Goal: Find specific page/section: Find specific page/section

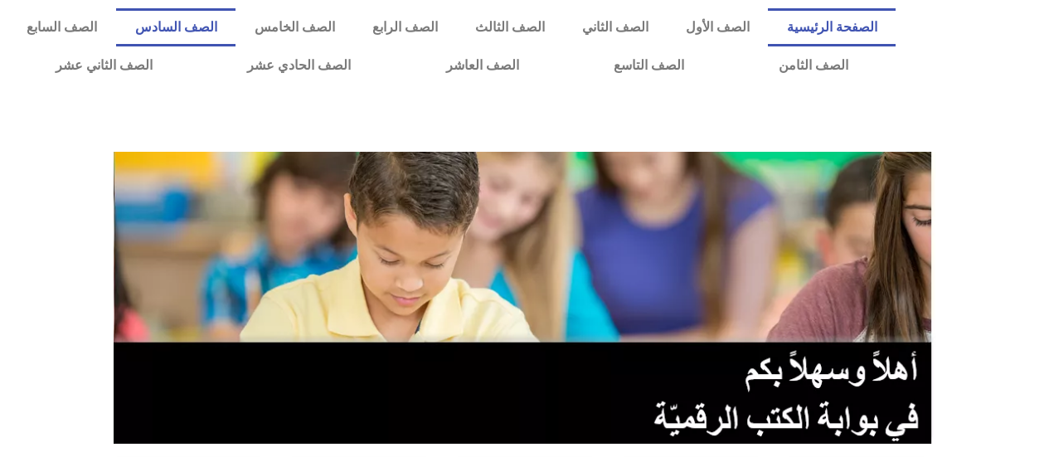
click at [235, 21] on link "الصف السادس" at bounding box center [175, 27] width 119 height 38
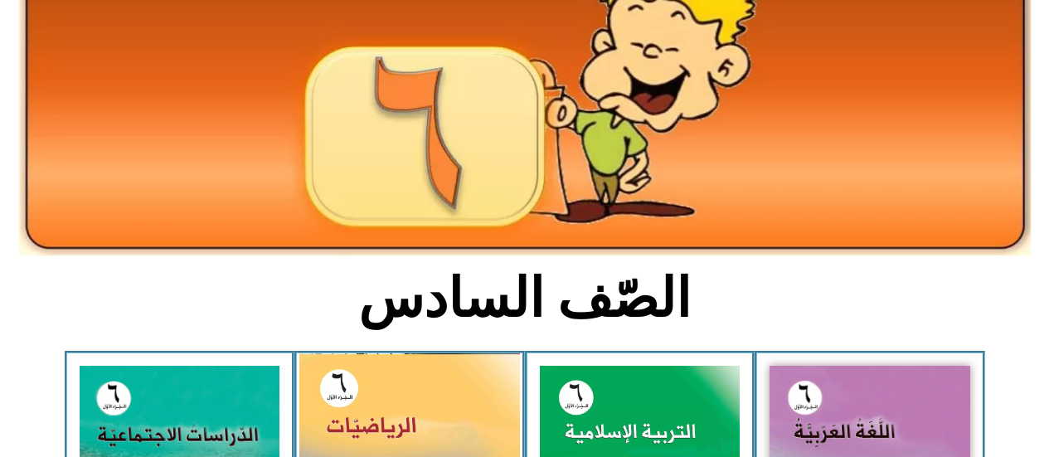
scroll to position [415, 0]
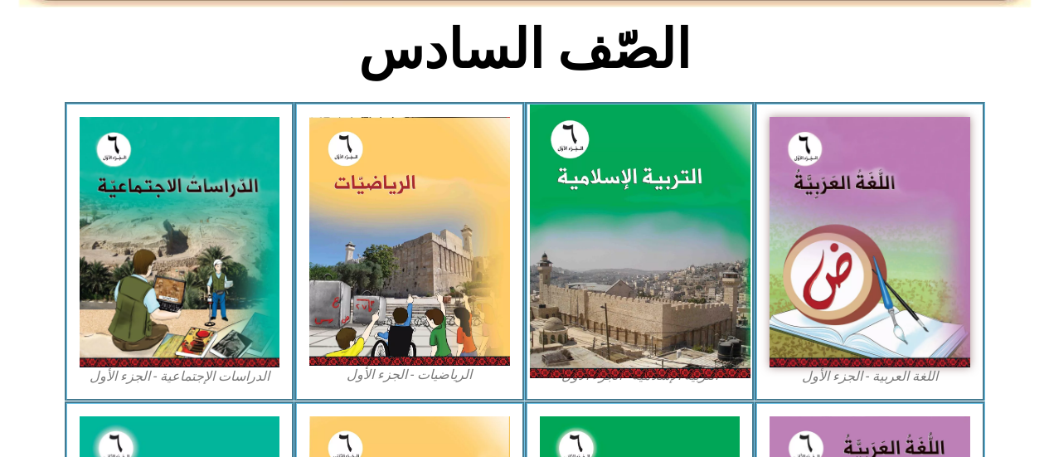
click at [604, 253] on img at bounding box center [639, 241] width 221 height 274
click at [594, 255] on img at bounding box center [639, 241] width 221 height 274
drag, startPoint x: 593, startPoint y: 257, endPoint x: 585, endPoint y: 251, distance: 10.1
click at [585, 251] on img at bounding box center [639, 241] width 221 height 274
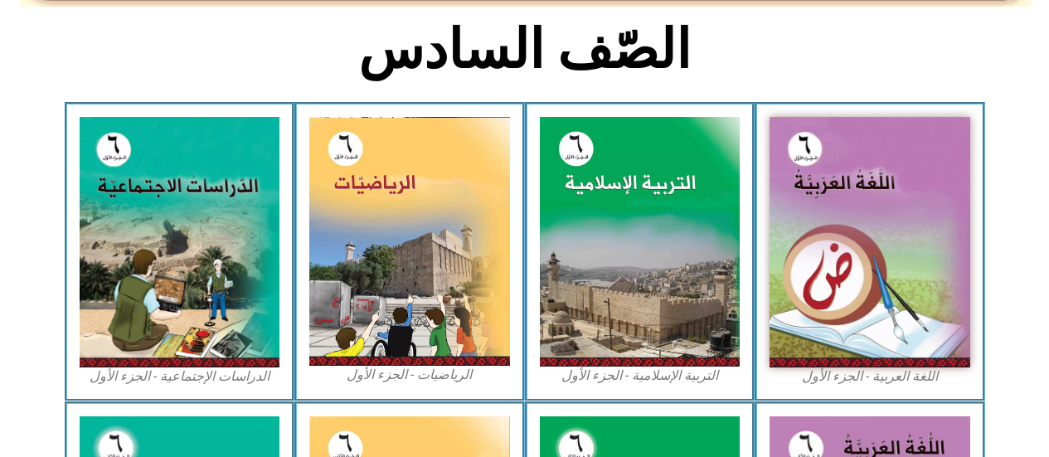
click at [668, 379] on figcaption "التربية الإسلامية - الجزء الأول" at bounding box center [640, 375] width 201 height 18
click at [679, 375] on figcaption "التربية الإسلامية - الجزء الأول" at bounding box center [640, 375] width 201 height 18
click at [693, 370] on figcaption "التربية الإسلامية - الجزء الأول" at bounding box center [640, 375] width 201 height 18
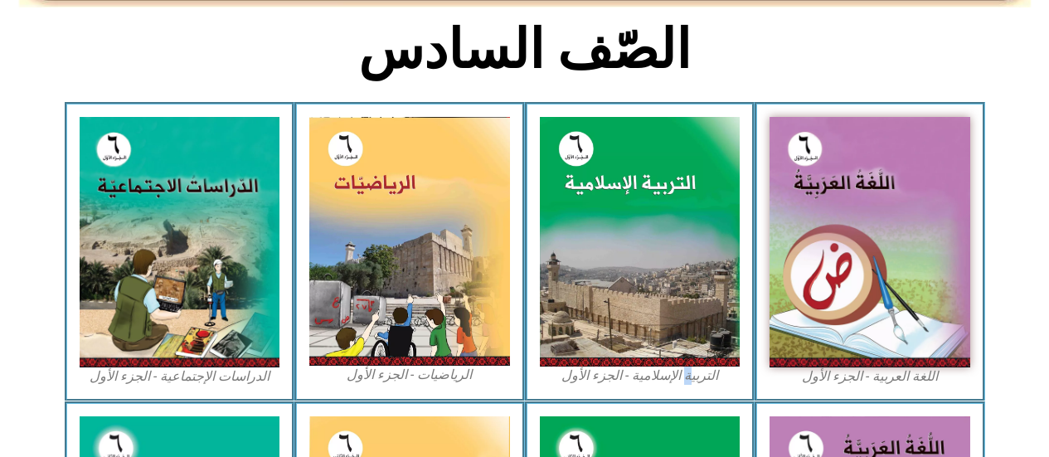
drag, startPoint x: 693, startPoint y: 371, endPoint x: 677, endPoint y: 375, distance: 16.9
click at [692, 371] on figcaption "التربية الإسلامية - الجزء الأول" at bounding box center [640, 375] width 201 height 18
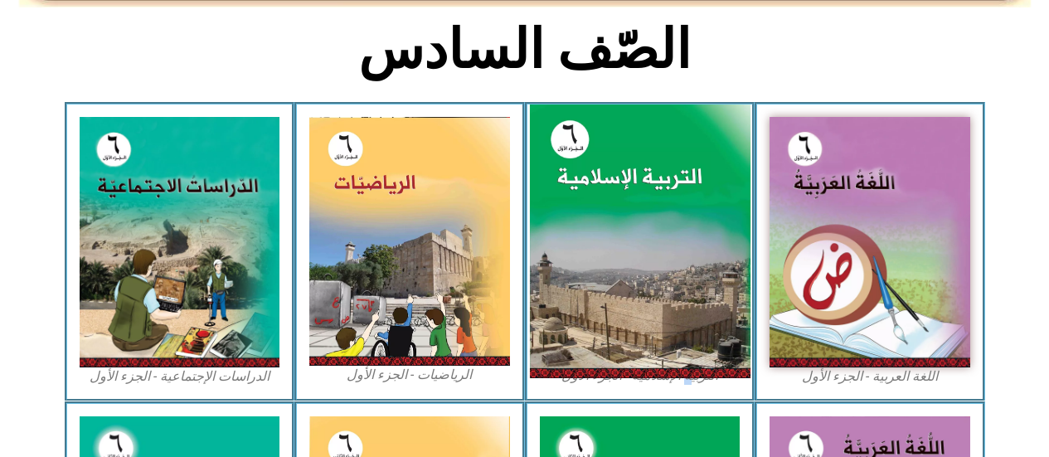
click at [705, 313] on img at bounding box center [639, 241] width 221 height 274
click at [705, 310] on img at bounding box center [639, 241] width 221 height 274
click at [627, 357] on img at bounding box center [639, 241] width 221 height 274
click at [630, 364] on img at bounding box center [639, 241] width 221 height 274
click at [644, 366] on figcaption "التربية الإسلامية - الجزء الأول" at bounding box center [640, 375] width 201 height 18
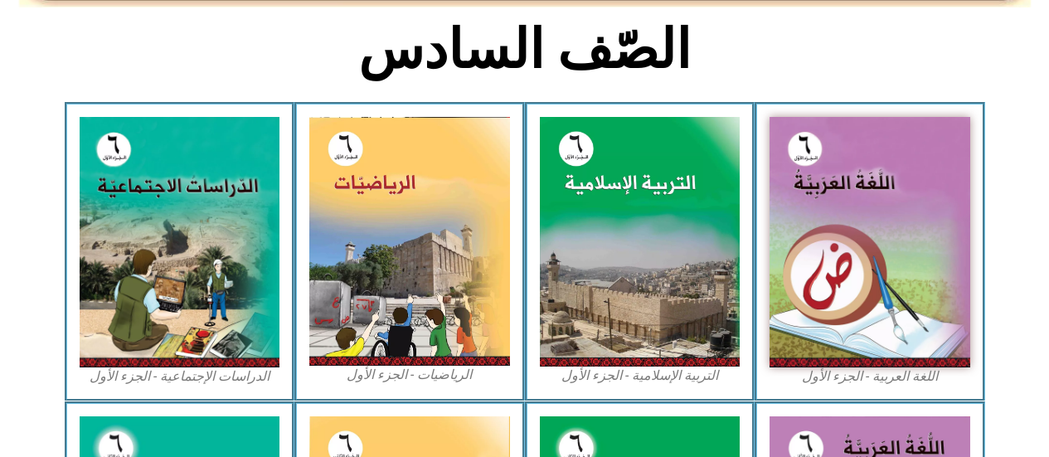
drag, startPoint x: 642, startPoint y: 387, endPoint x: 635, endPoint y: 371, distance: 17.9
click at [635, 371] on figcaption "التربية الإسلامية - الجزء الأول" at bounding box center [640, 375] width 201 height 18
click at [635, 370] on figcaption "التربية الإسلامية - الجزء الأول" at bounding box center [640, 375] width 201 height 18
click at [635, 374] on figcaption "التربية الإسلامية - الجزء الأول" at bounding box center [640, 375] width 201 height 18
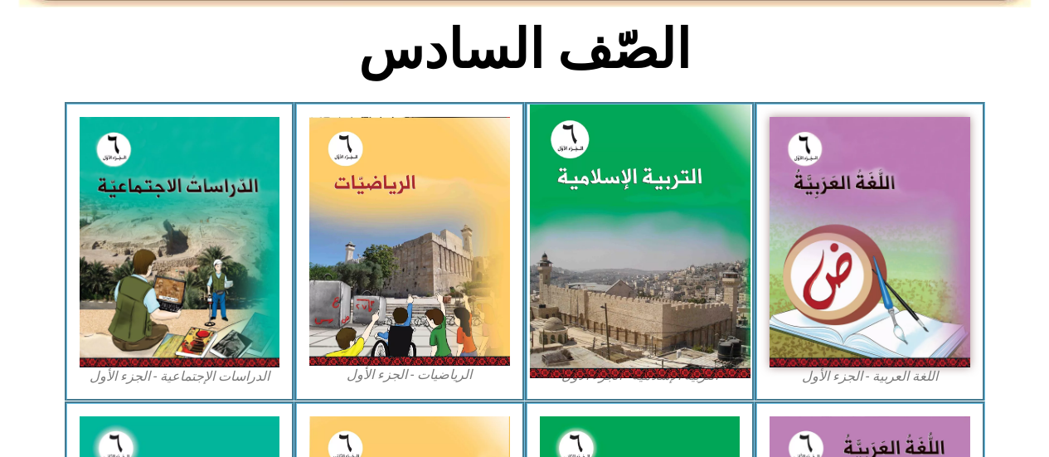
drag, startPoint x: 602, startPoint y: 335, endPoint x: 585, endPoint y: 278, distance: 59.8
click at [598, 328] on figure "التربية الإسلامية - الجزء الأول" at bounding box center [640, 251] width 201 height 268
drag, startPoint x: 725, startPoint y: 216, endPoint x: 594, endPoint y: 177, distance: 137.2
click at [600, 160] on div "التربية الإسلامية - الجزء الأول" at bounding box center [640, 251] width 230 height 298
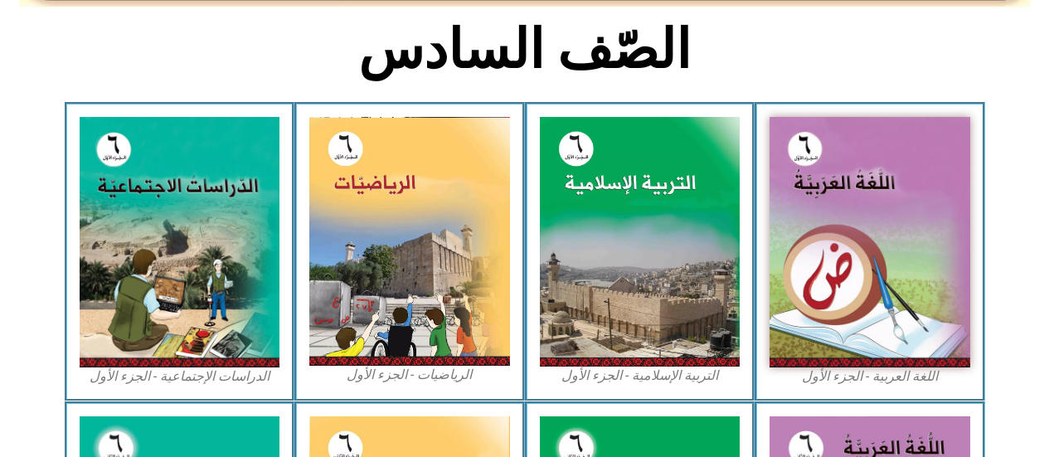
click at [688, 64] on h2 "الصّف السادس" at bounding box center [524, 49] width 548 height 65
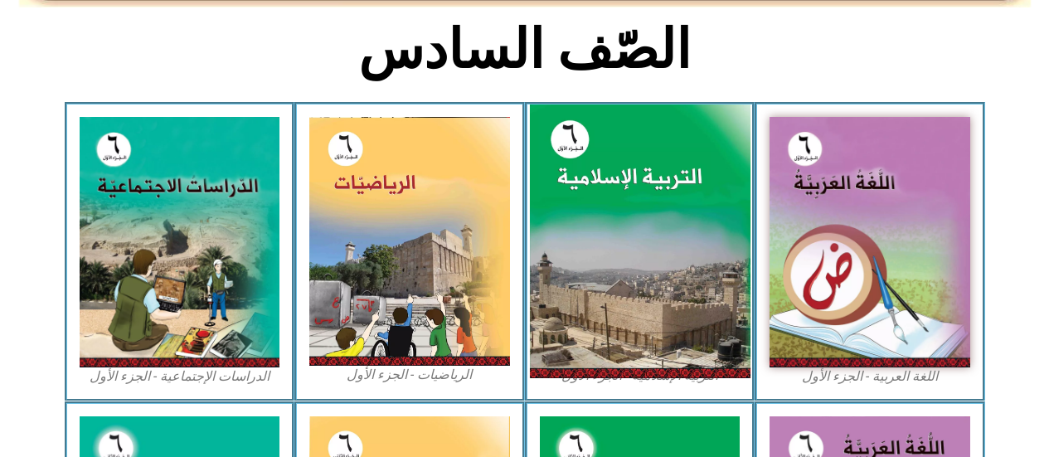
click at [638, 318] on img at bounding box center [639, 241] width 221 height 274
click at [578, 371] on img at bounding box center [639, 241] width 221 height 274
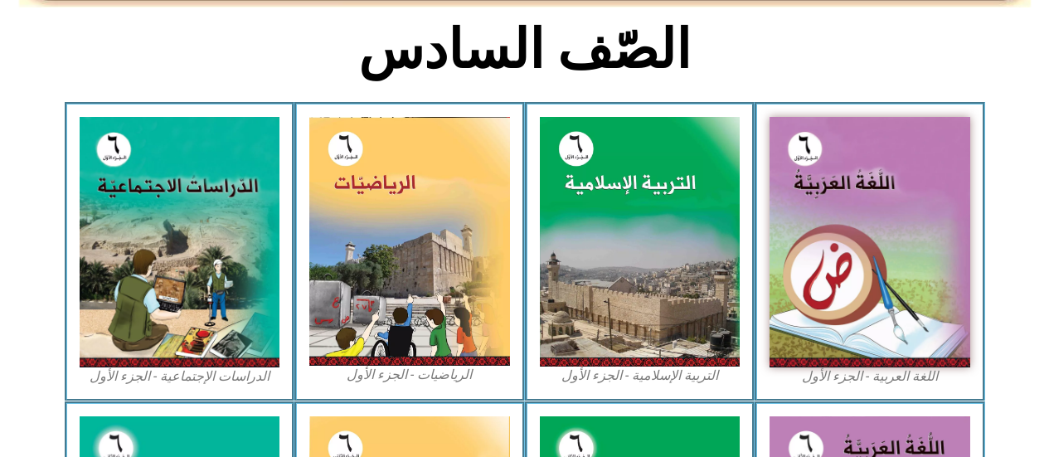
click at [571, 378] on figcaption "التربية الإسلامية - الجزء الأول" at bounding box center [640, 375] width 201 height 18
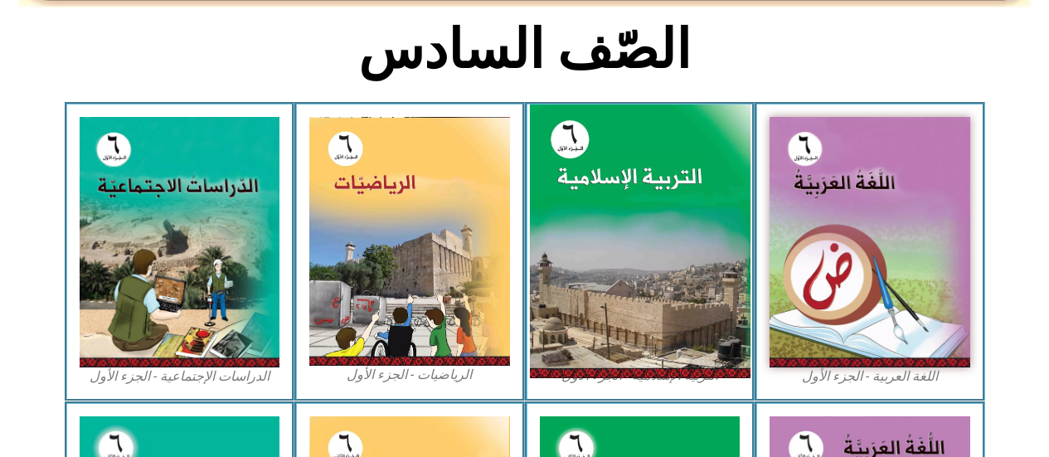
click at [571, 355] on img at bounding box center [639, 241] width 221 height 274
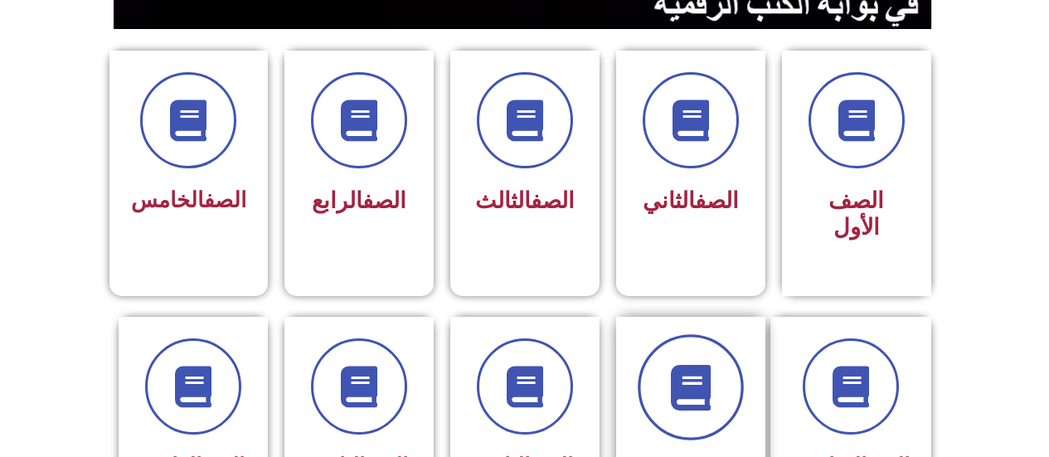
scroll to position [580, 0]
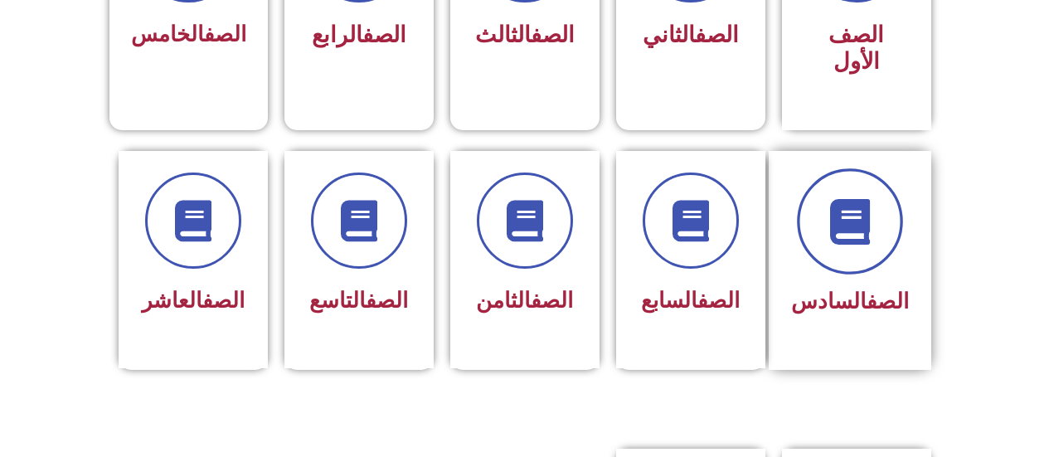
drag, startPoint x: 859, startPoint y: 221, endPoint x: 851, endPoint y: 198, distance: 24.7
click at [852, 199] on span at bounding box center [850, 221] width 106 height 106
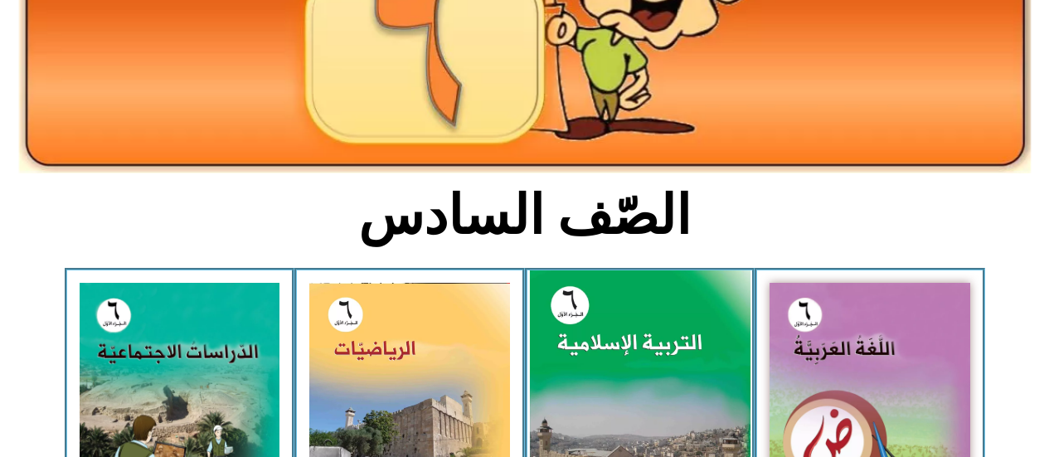
scroll to position [497, 0]
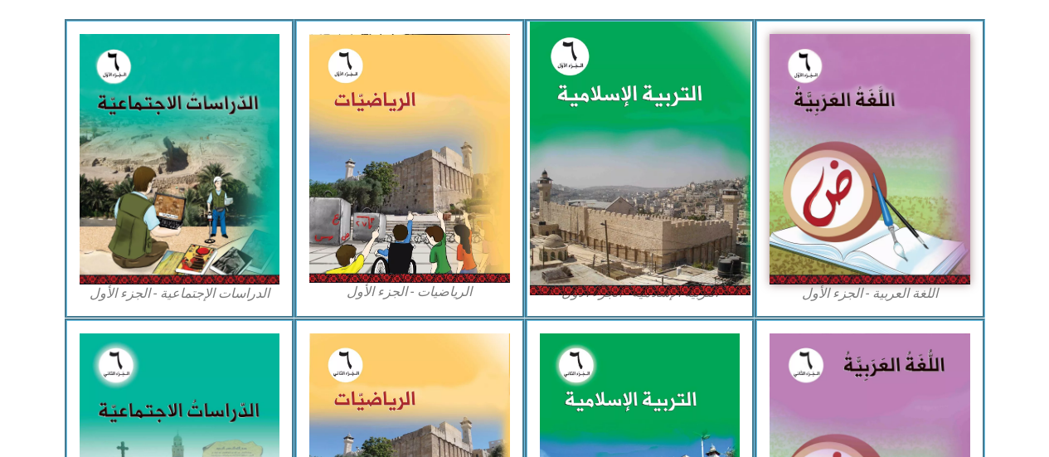
click at [677, 279] on img at bounding box center [639, 159] width 221 height 274
click at [696, 262] on img at bounding box center [639, 159] width 221 height 274
click at [702, 266] on img at bounding box center [639, 159] width 221 height 274
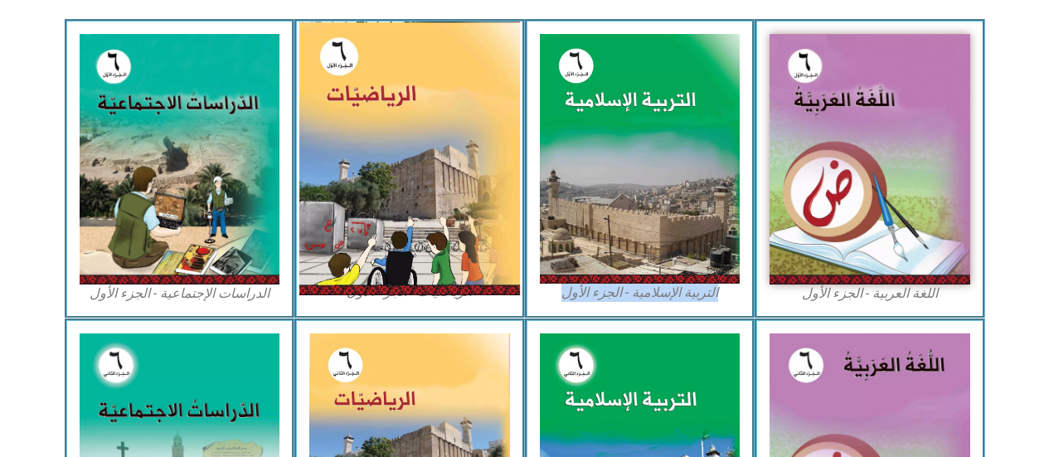
drag, startPoint x: 434, startPoint y: 194, endPoint x: 393, endPoint y: 172, distance: 46.4
click at [396, 173] on div "اللغة العربية - الجزء الأول​ التربية الإسلامية - الجزء الأول الرياضيات - الجزء …" at bounding box center [525, 168] width 920 height 298
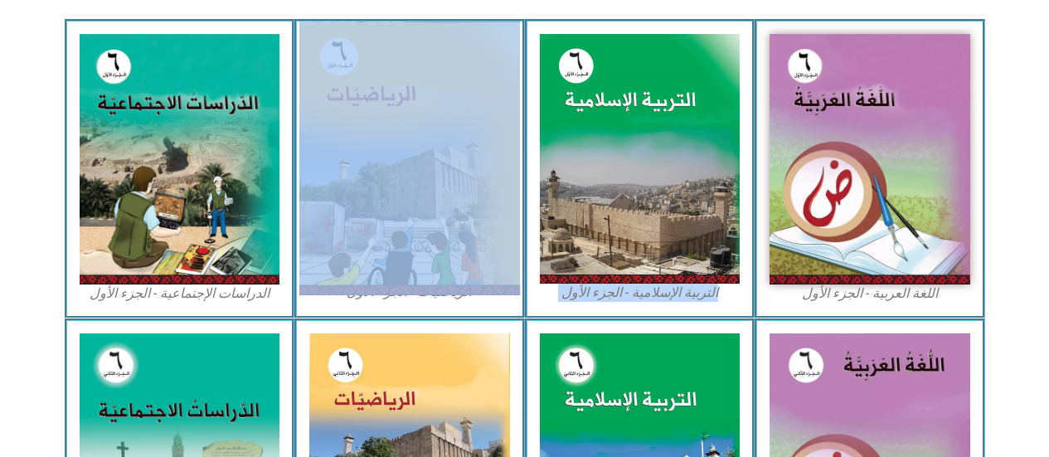
click at [389, 171] on img at bounding box center [409, 159] width 221 height 274
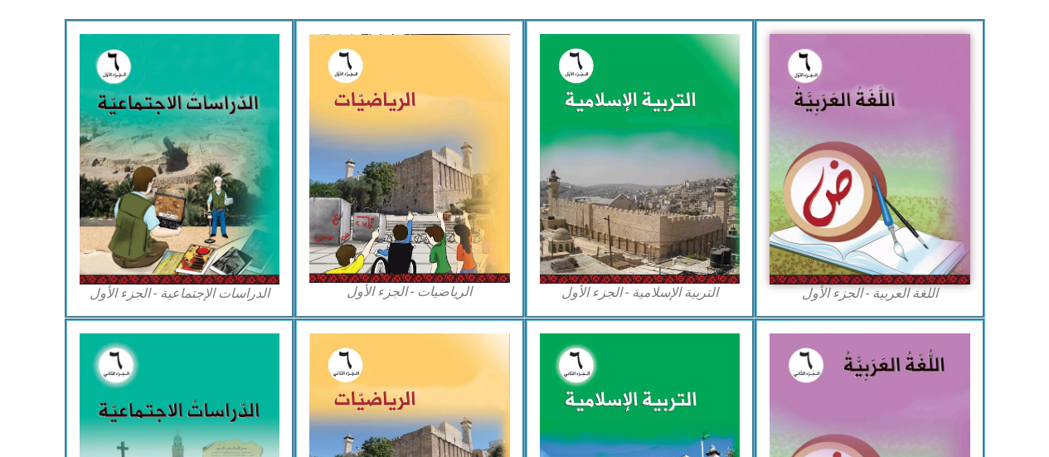
drag, startPoint x: 518, startPoint y: 294, endPoint x: 530, endPoint y: 290, distance: 12.1
click at [519, 292] on div "الرياضيات - الجزء الأول​" at bounding box center [409, 168] width 230 height 298
click at [622, 294] on figcaption "التربية الإسلامية - الجزء الأول" at bounding box center [640, 293] width 201 height 18
click at [702, 288] on figcaption "التربية الإسلامية - الجزء الأول" at bounding box center [640, 293] width 201 height 18
click at [711, 298] on figcaption "التربية الإسلامية - الجزء الأول" at bounding box center [640, 293] width 201 height 18
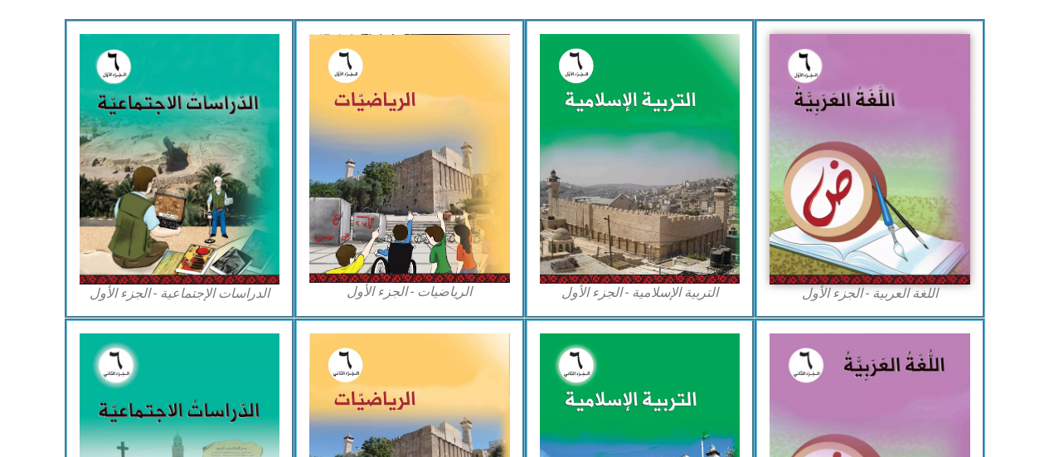
click at [716, 303] on div "التربية الإسلامية - الجزء الأول" at bounding box center [640, 168] width 230 height 298
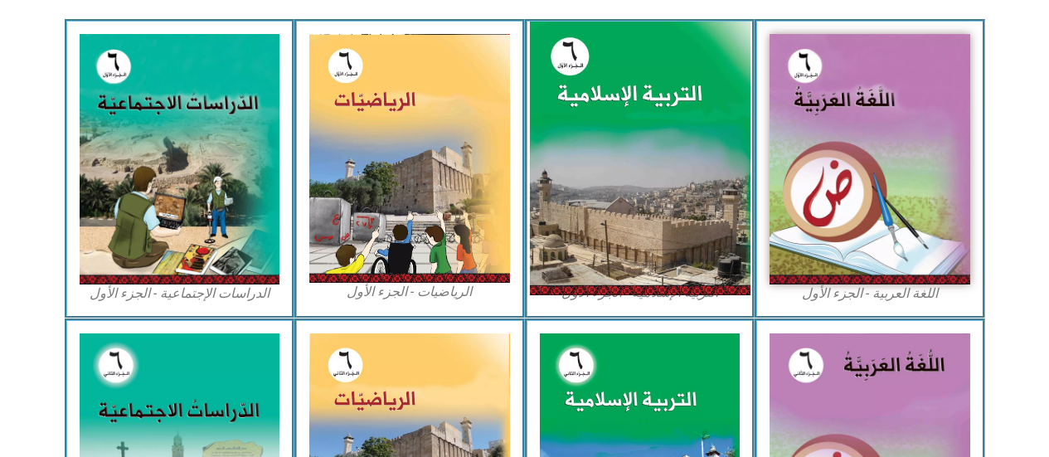
click at [627, 289] on img at bounding box center [639, 159] width 221 height 274
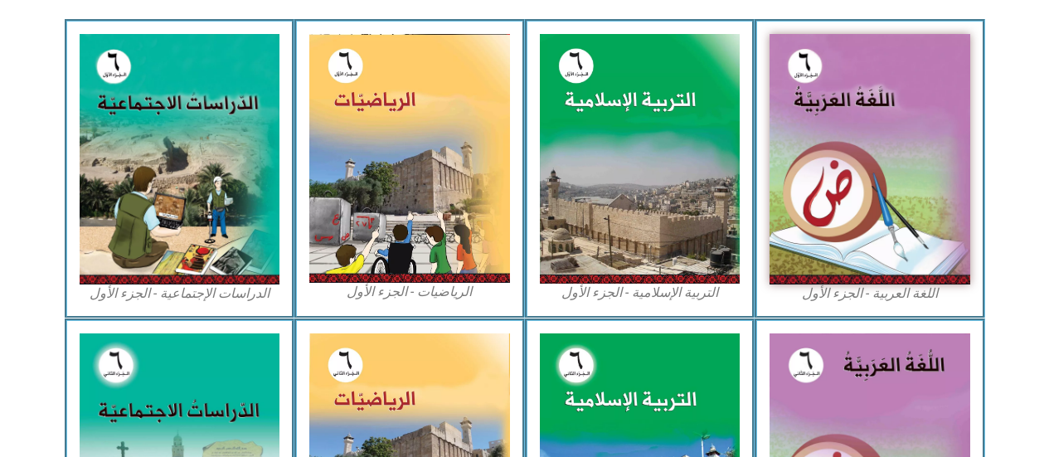
drag, startPoint x: 630, startPoint y: 289, endPoint x: 656, endPoint y: 313, distance: 34.6
click at [631, 283] on img at bounding box center [640, 158] width 201 height 249
click at [656, 312] on div "التربية الإسلامية - الجزء الأول" at bounding box center [640, 168] width 230 height 298
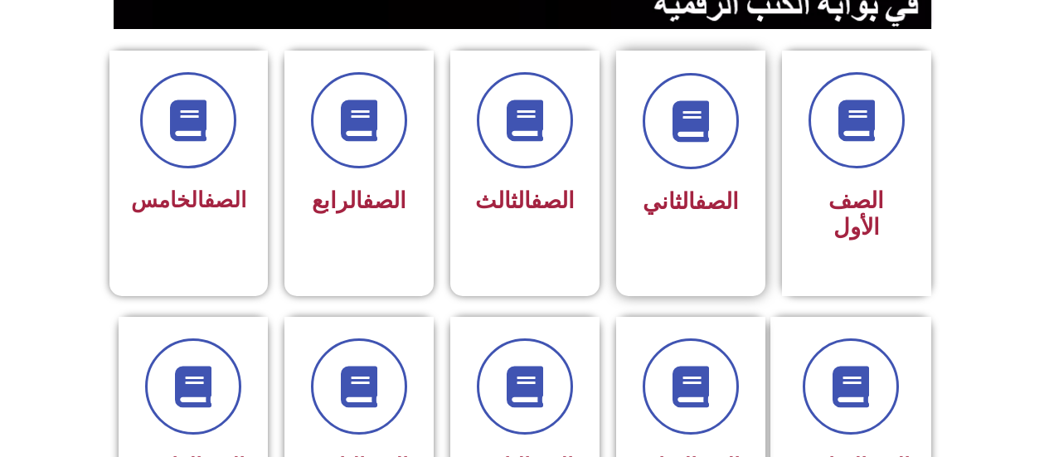
scroll to position [497, 0]
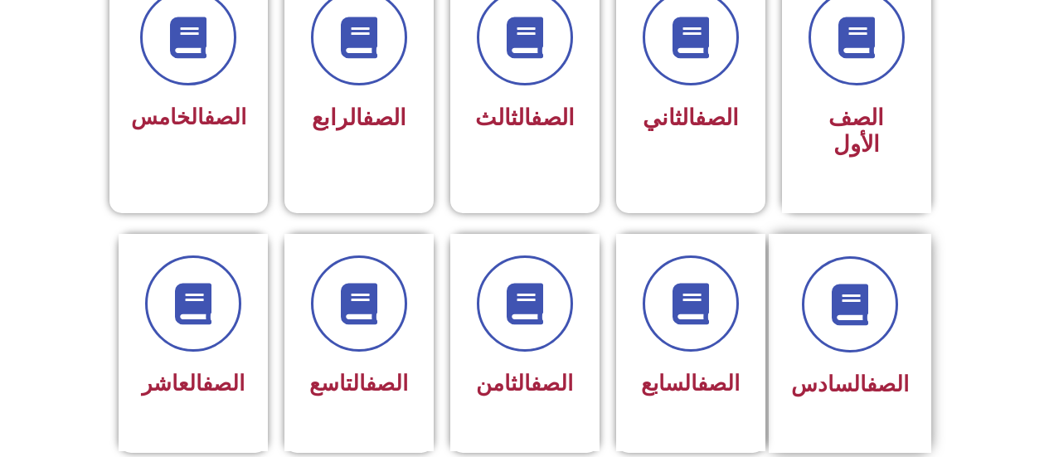
click at [925, 351] on div "الصف السادس" at bounding box center [850, 343] width 163 height 219
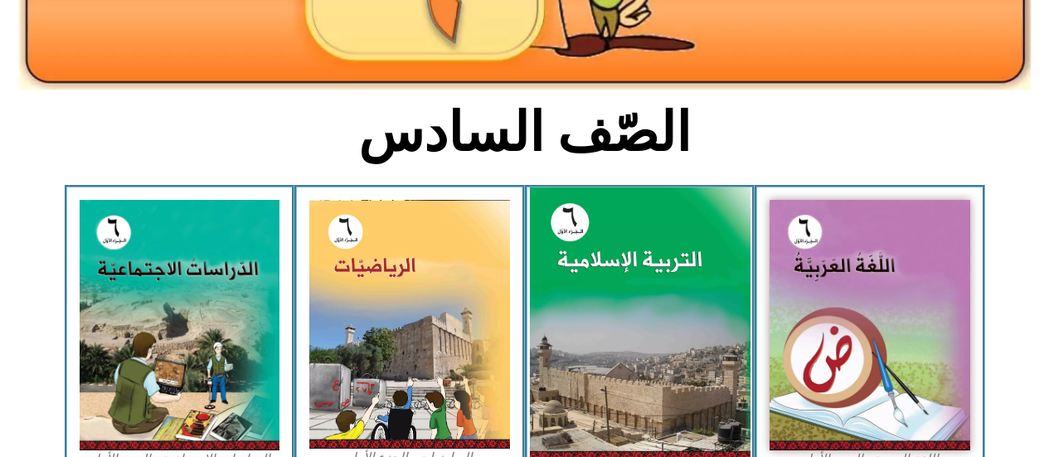
scroll to position [497, 0]
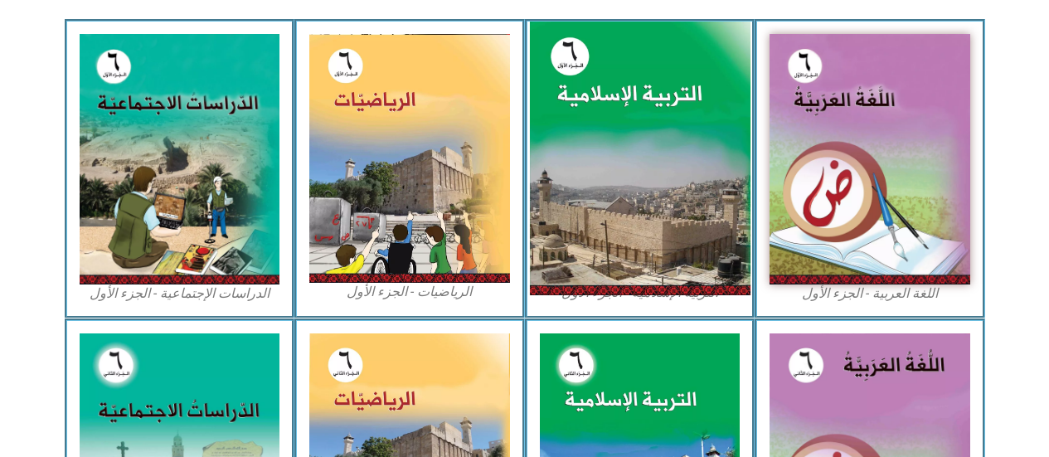
click at [648, 214] on img at bounding box center [639, 159] width 221 height 274
click at [657, 244] on img at bounding box center [639, 159] width 221 height 274
click at [637, 289] on img at bounding box center [639, 159] width 221 height 274
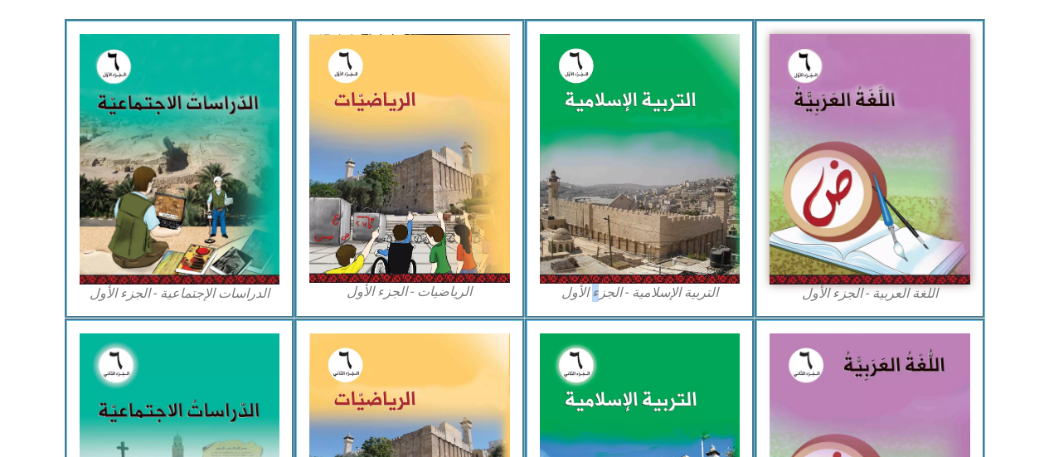
click at [596, 294] on figcaption "التربية الإسلامية - الجزء الأول" at bounding box center [640, 293] width 201 height 18
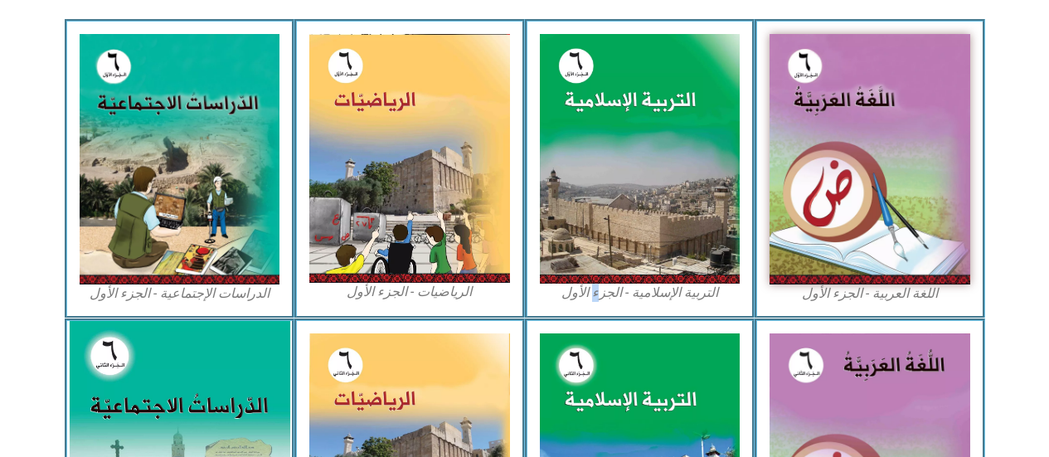
scroll to position [580, 0]
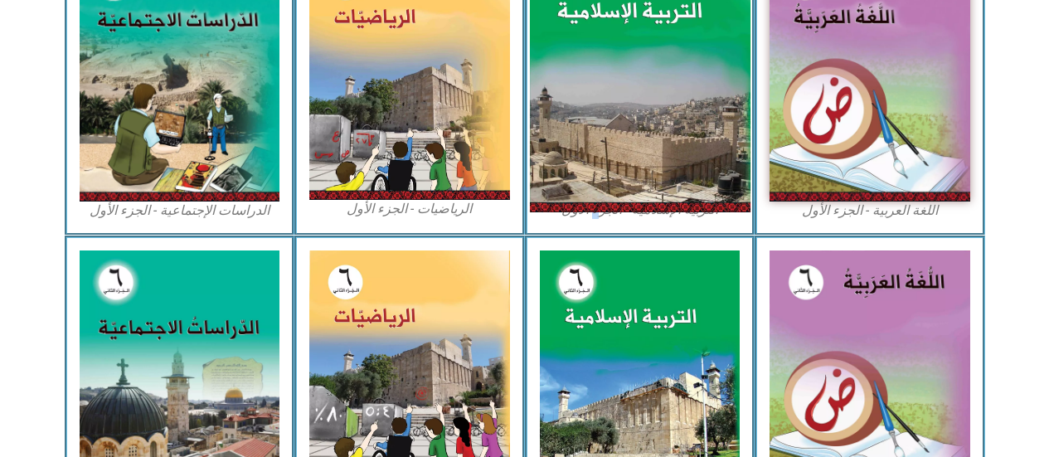
click at [580, 134] on img at bounding box center [639, 76] width 221 height 274
click at [605, 150] on img at bounding box center [639, 76] width 221 height 274
drag, startPoint x: 606, startPoint y: 150, endPoint x: 602, endPoint y: 161, distance: 11.5
click at [601, 160] on img at bounding box center [639, 76] width 221 height 274
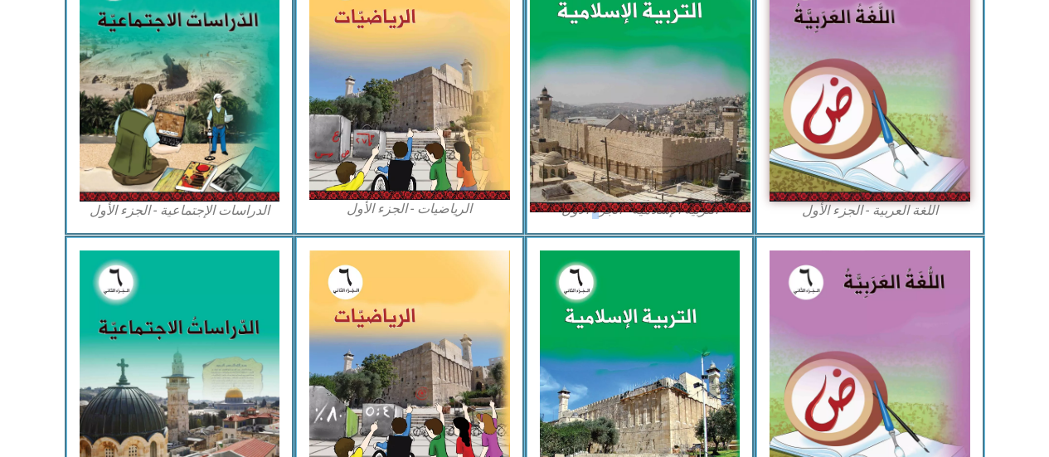
click at [603, 161] on img at bounding box center [639, 76] width 221 height 274
click at [599, 161] on img at bounding box center [639, 76] width 221 height 274
click at [606, 158] on img at bounding box center [639, 76] width 221 height 274
click at [615, 160] on img at bounding box center [639, 76] width 221 height 274
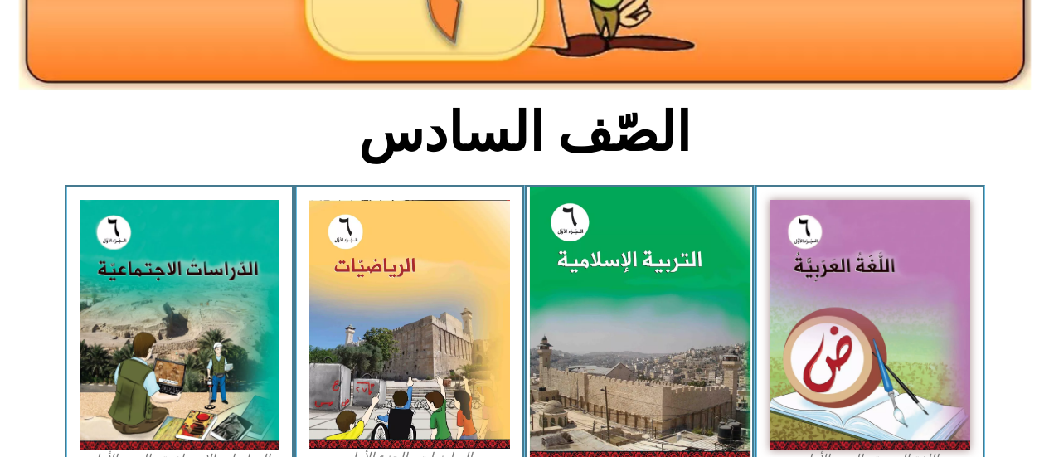
click at [609, 373] on img at bounding box center [639, 324] width 221 height 274
click at [615, 377] on img at bounding box center [639, 324] width 221 height 274
click at [619, 365] on img at bounding box center [639, 324] width 221 height 274
click at [619, 366] on img at bounding box center [639, 324] width 221 height 274
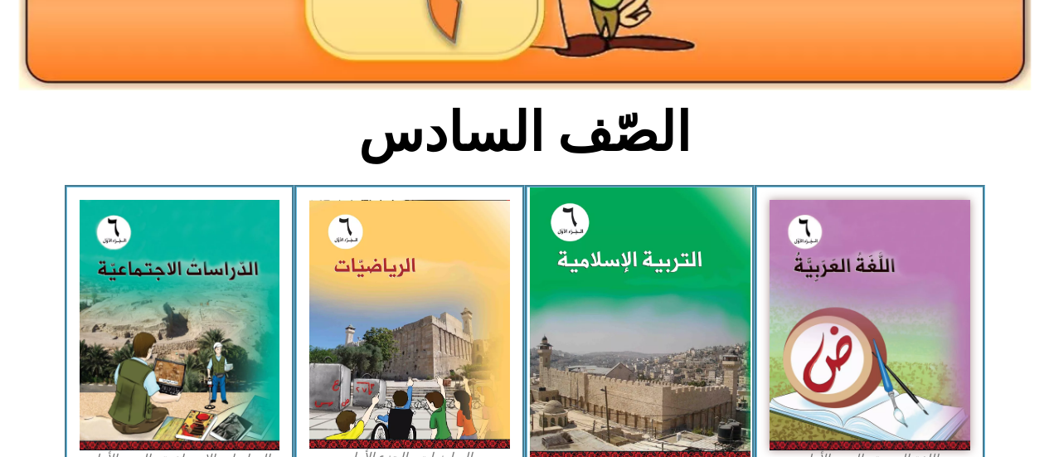
drag, startPoint x: 621, startPoint y: 366, endPoint x: 631, endPoint y: 379, distance: 15.9
click at [622, 368] on img at bounding box center [639, 324] width 221 height 274
click at [632, 379] on img at bounding box center [639, 324] width 221 height 274
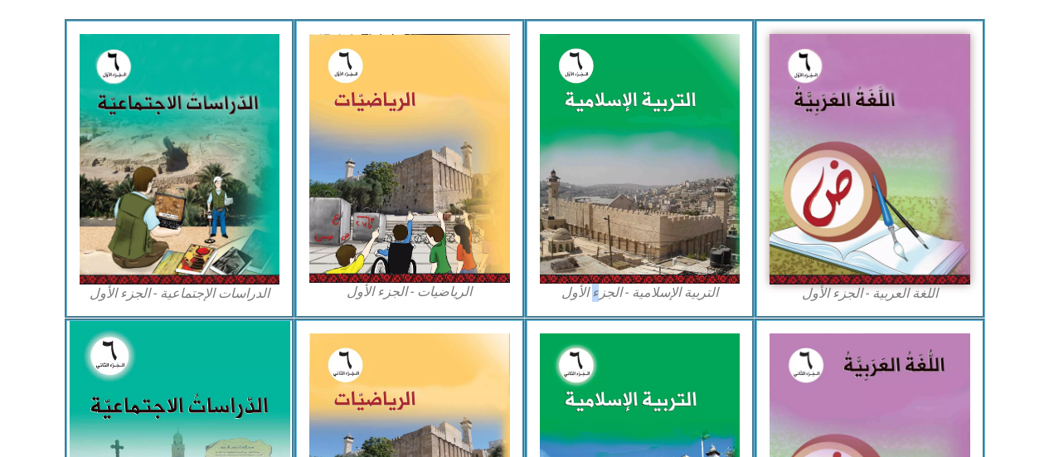
scroll to position [580, 0]
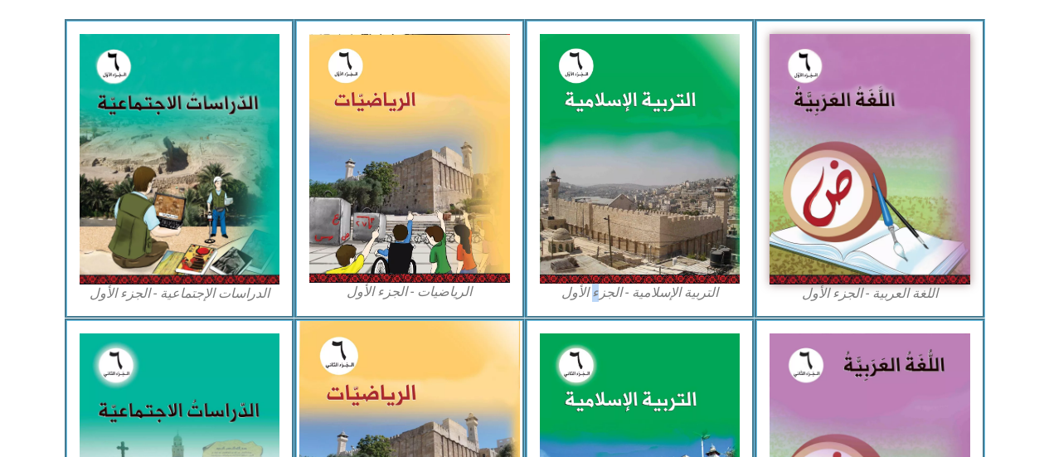
drag, startPoint x: 419, startPoint y: 414, endPoint x: 478, endPoint y: 400, distance: 61.3
